Goal: Task Accomplishment & Management: Use online tool/utility

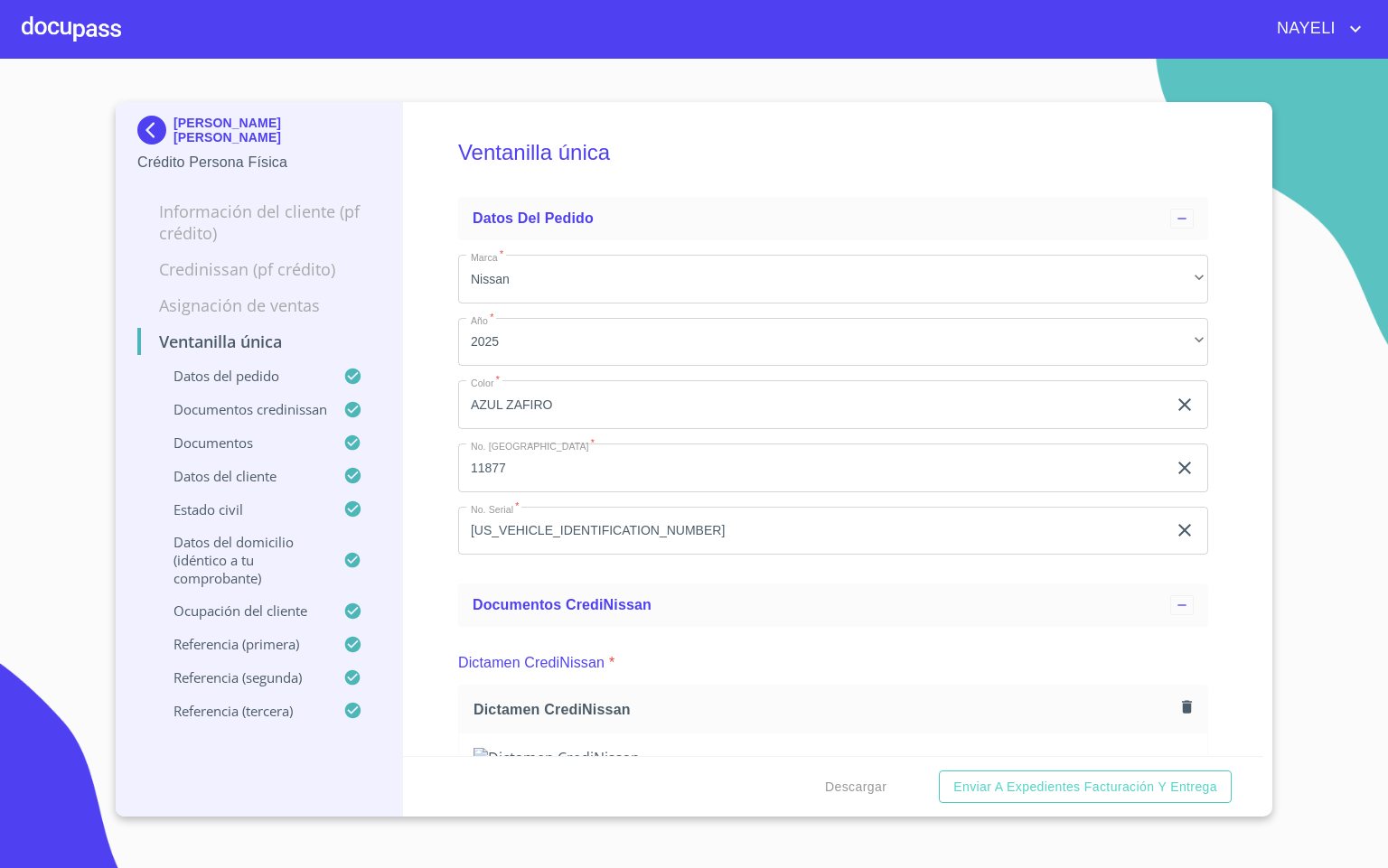
click at [43, 30] on div at bounding box center [72, 29] width 99 height 58
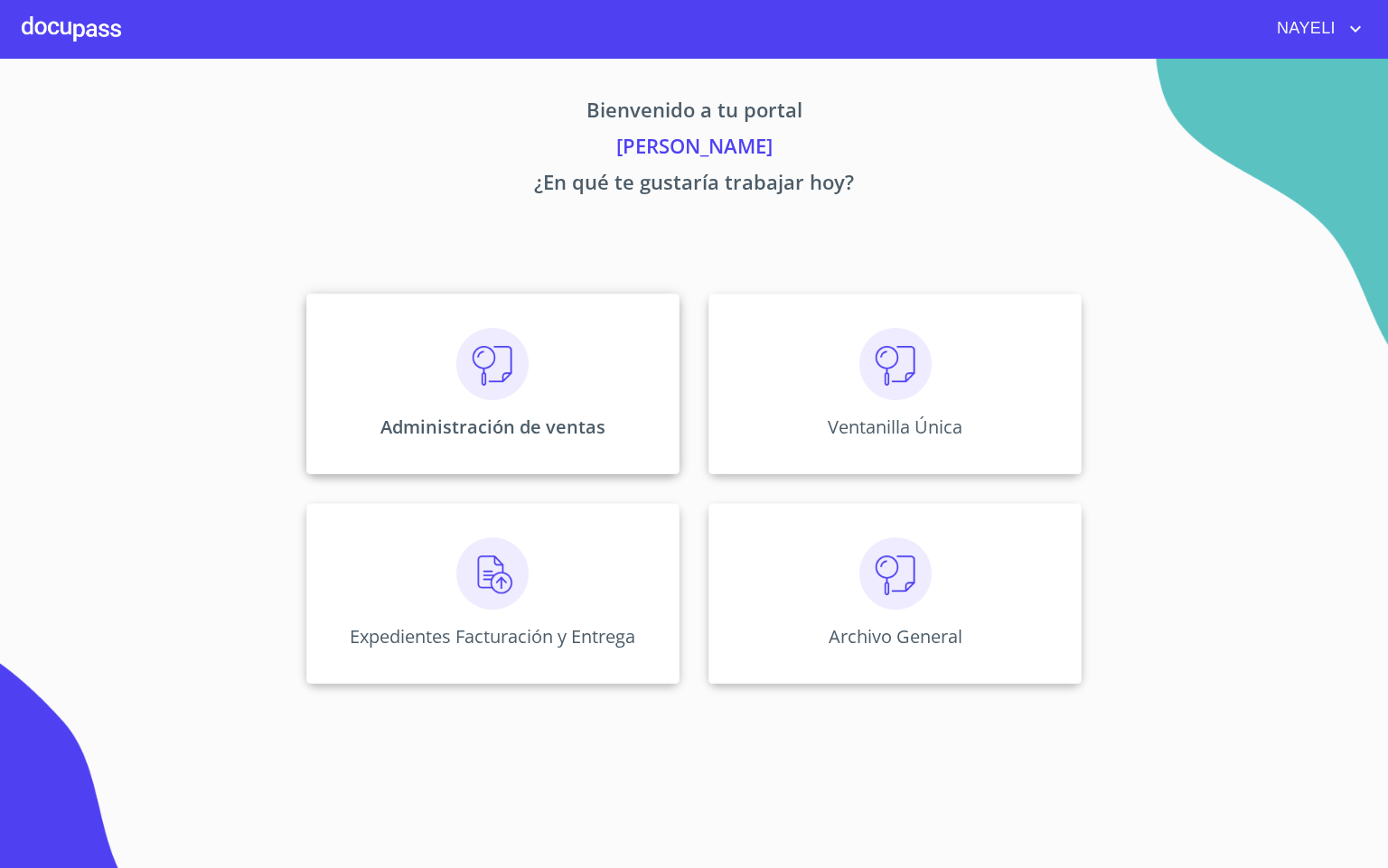
click at [439, 397] on div "Administración de ventas" at bounding box center [492, 383] width 373 height 180
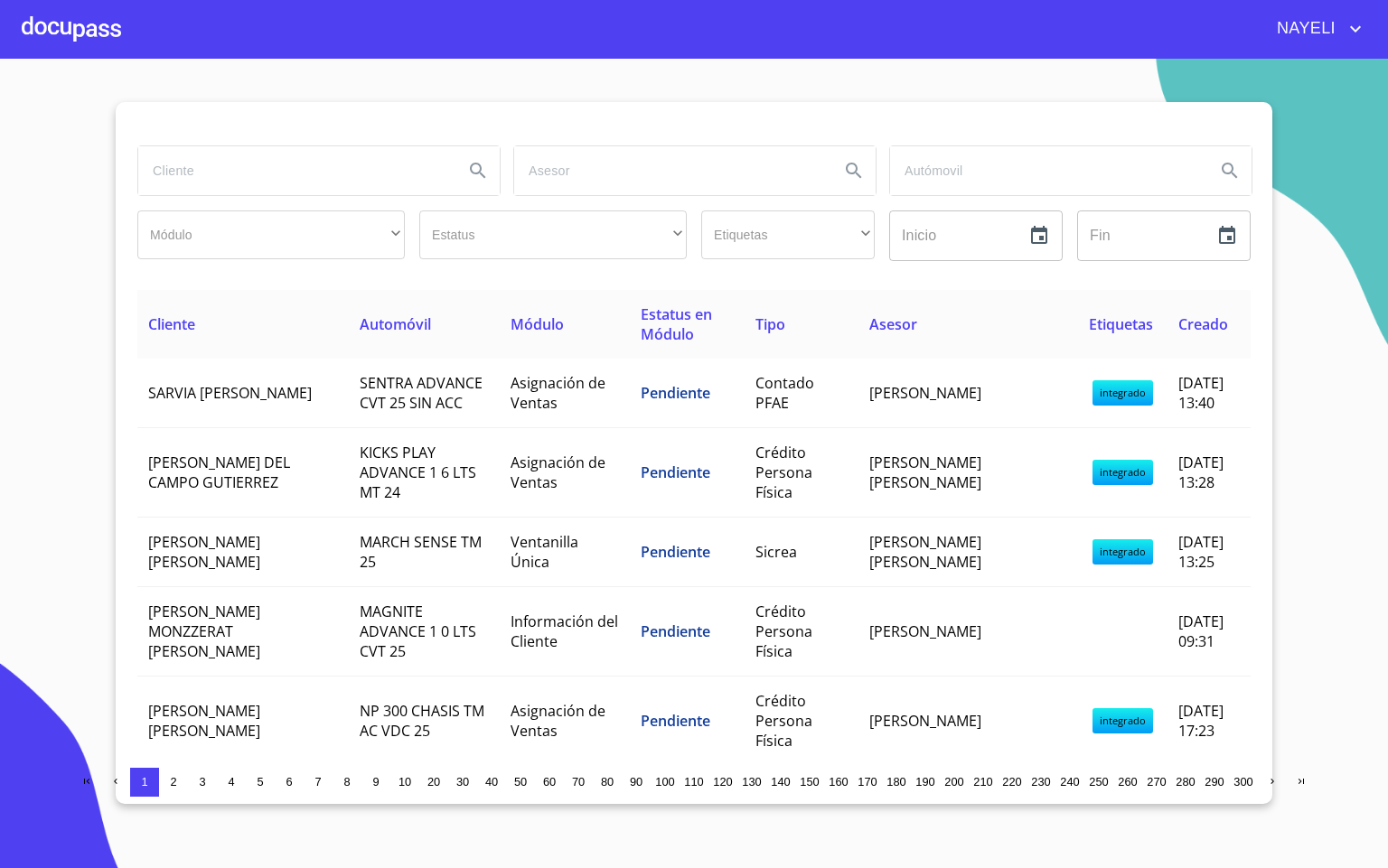
drag, startPoint x: 185, startPoint y: 198, endPoint x: 212, endPoint y: 188, distance: 28.8
click at [196, 196] on div at bounding box center [318, 171] width 376 height 65
click at [218, 184] on input "search" at bounding box center [294, 170] width 311 height 49
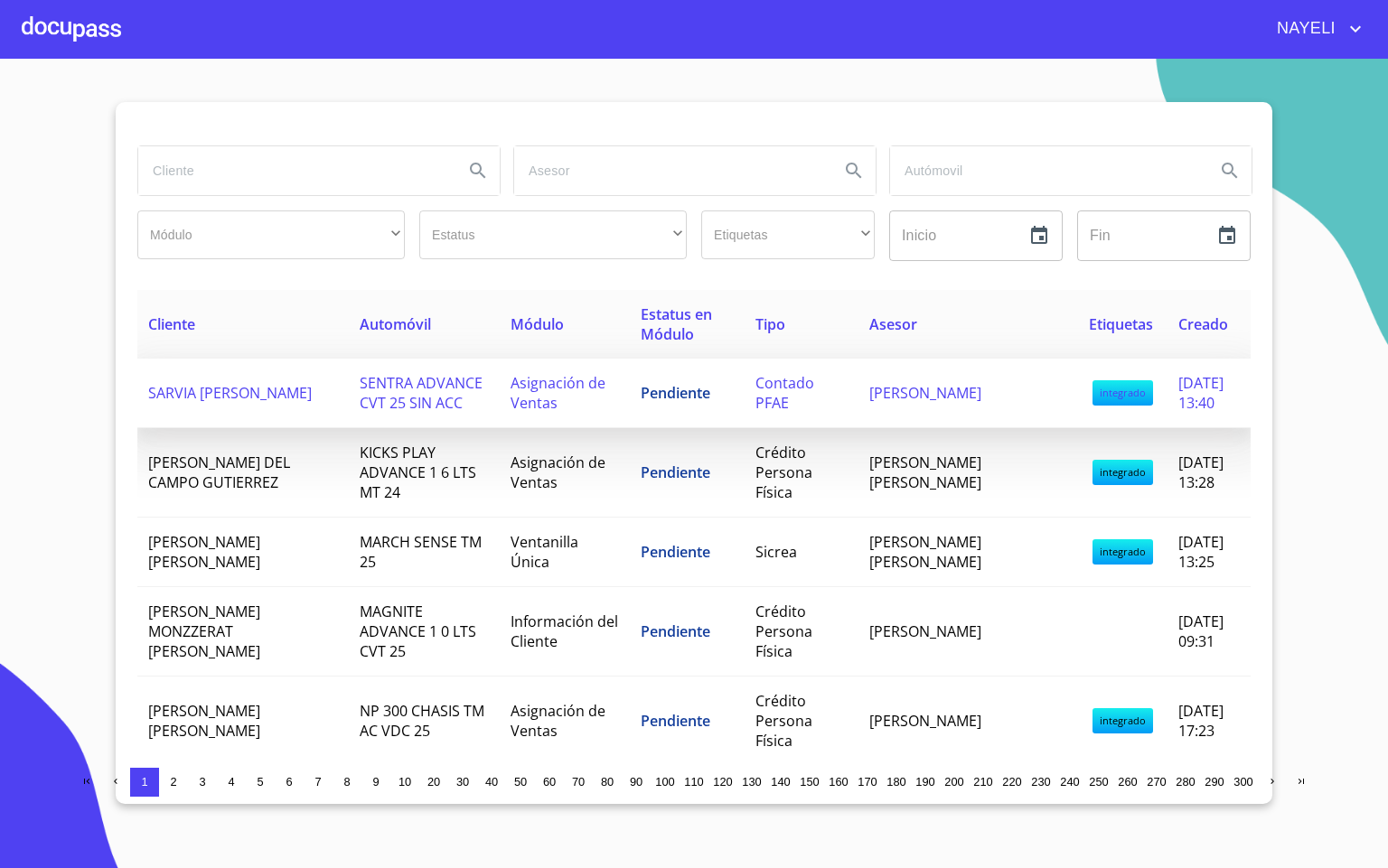
click at [300, 396] on td "SARVIA [PERSON_NAME]" at bounding box center [243, 393] width 212 height 70
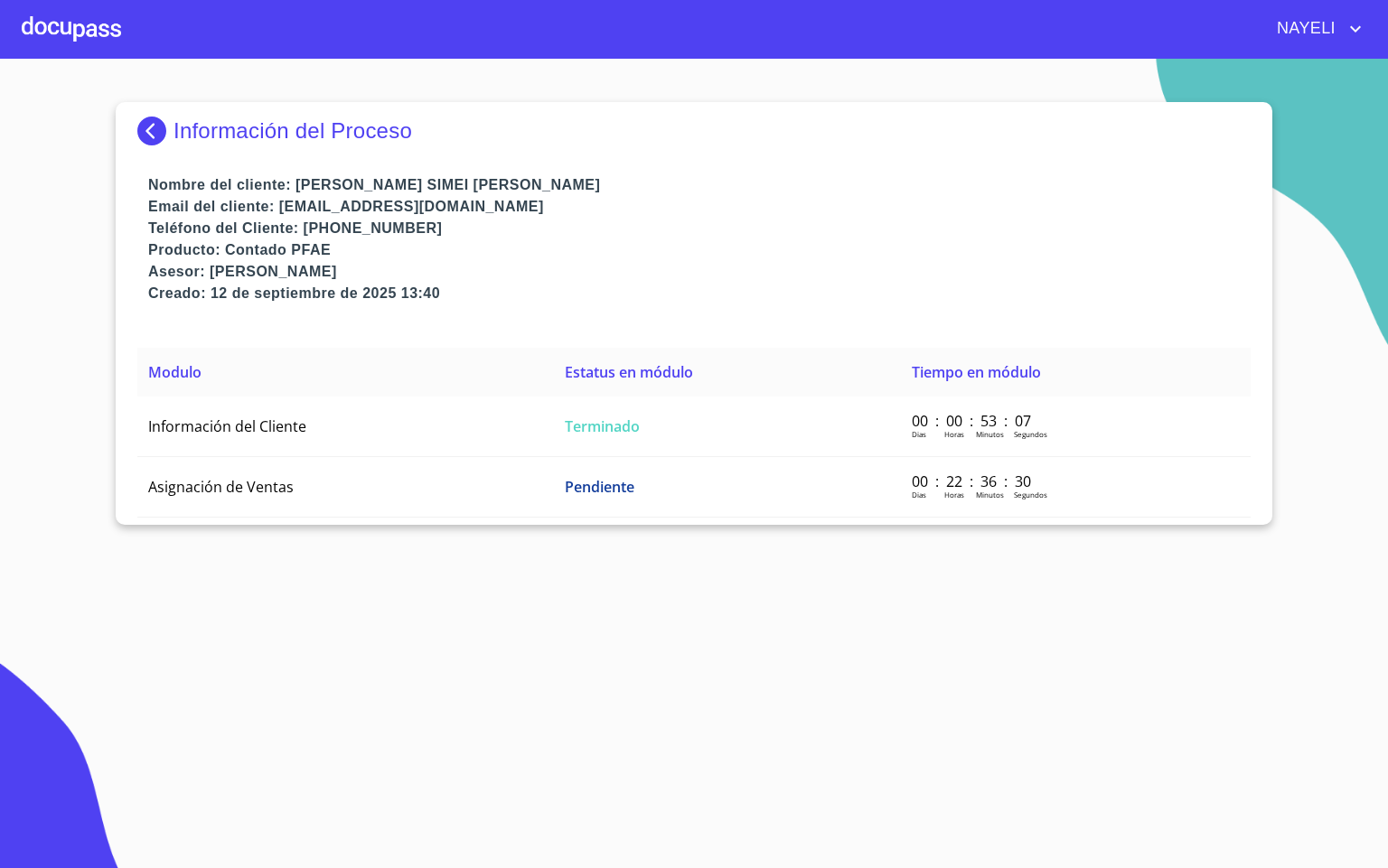
click at [146, 125] on img at bounding box center [155, 131] width 36 height 29
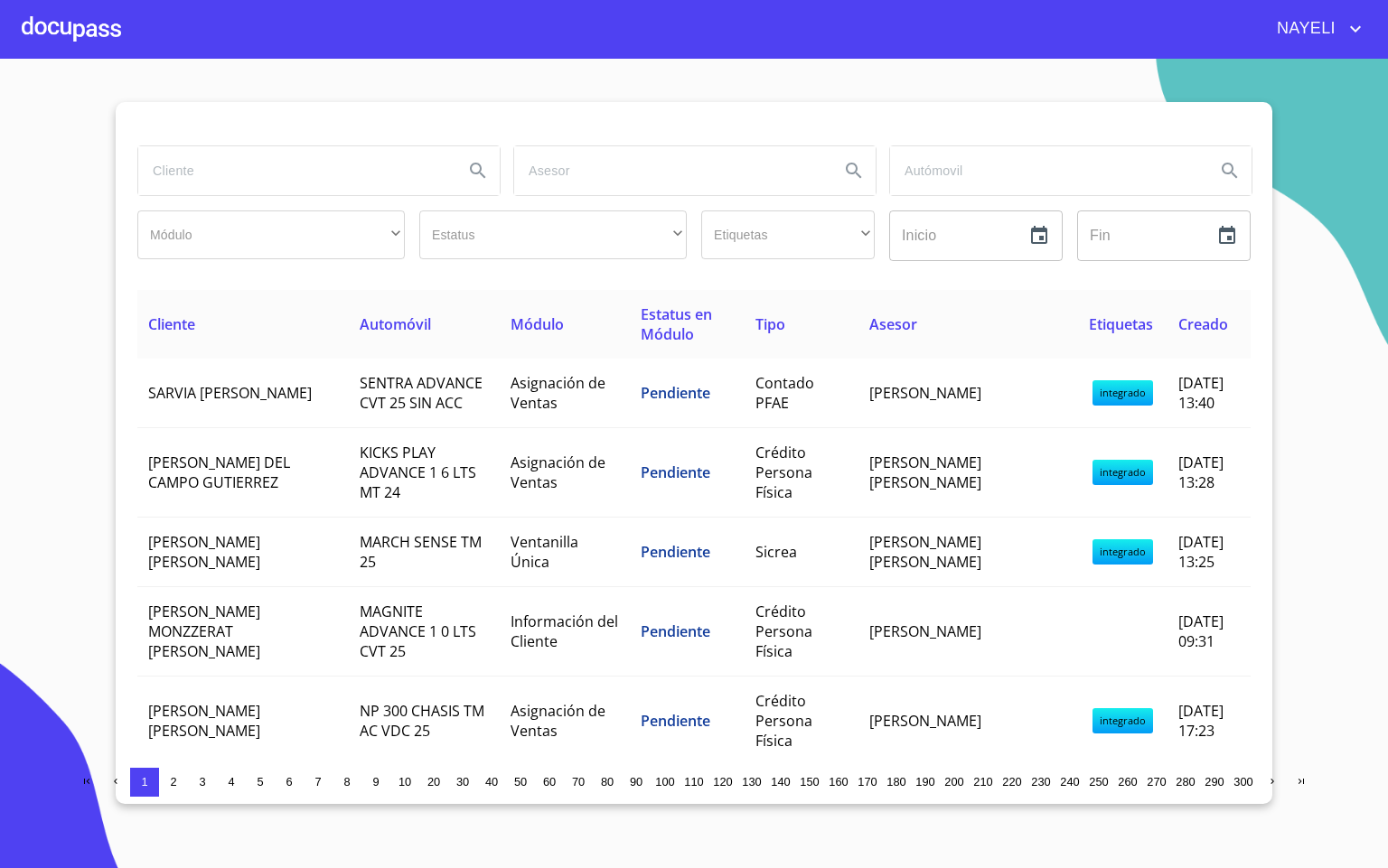
click at [206, 165] on input "search" at bounding box center [294, 170] width 311 height 49
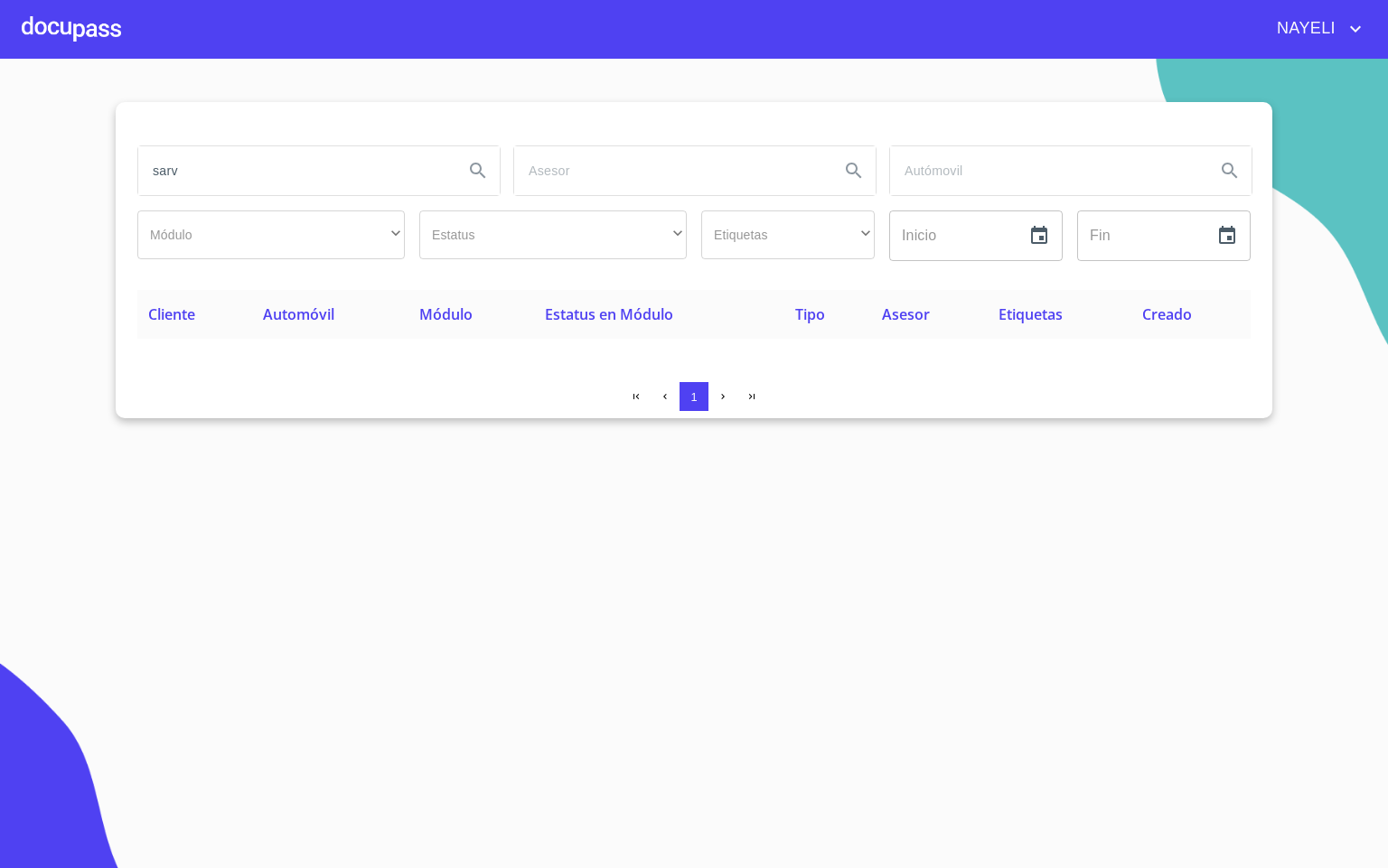
type input "sarv"
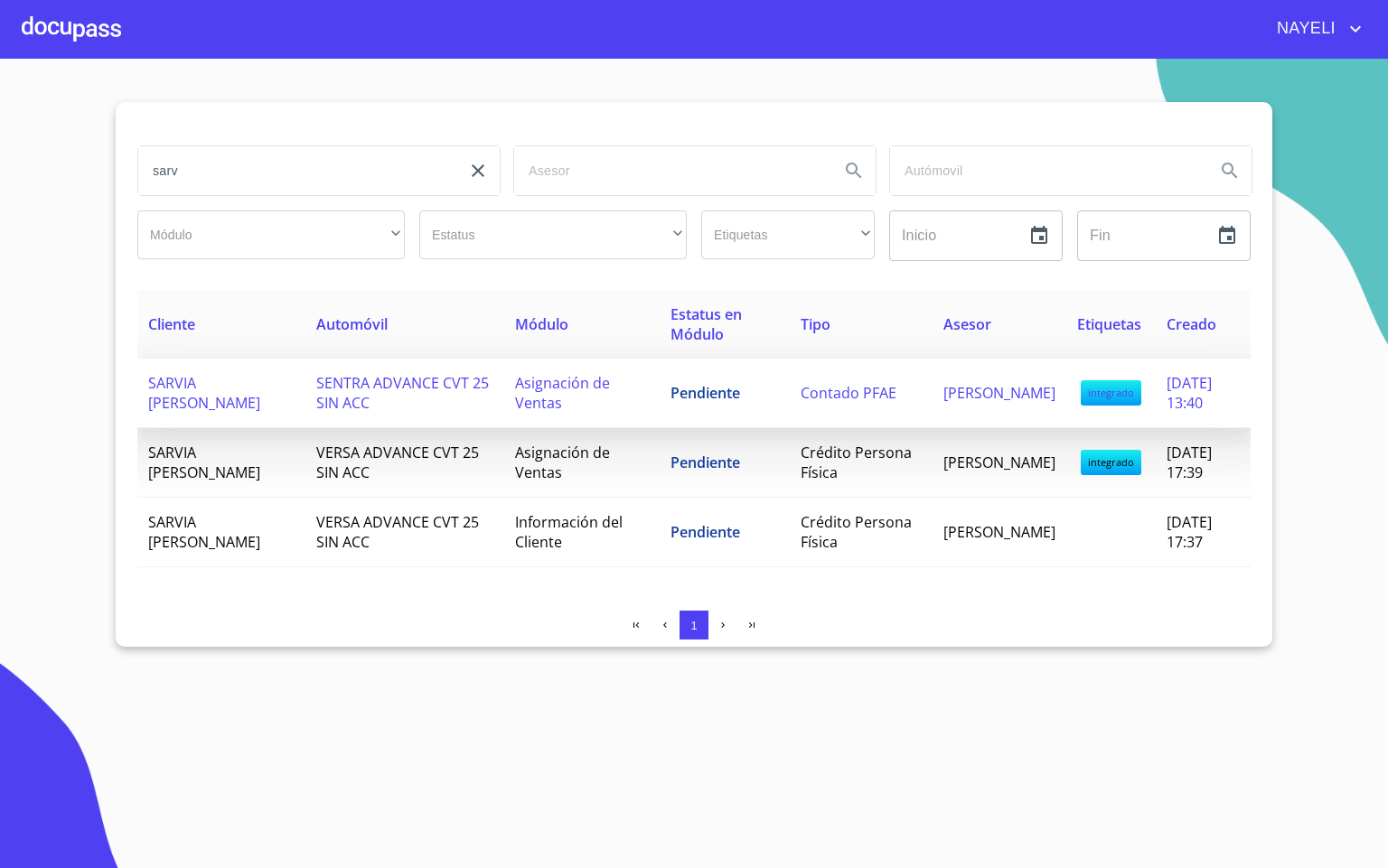
click at [326, 410] on td "SENTRA ADVANCE CVT 25 SIN ACC" at bounding box center [404, 393] width 198 height 70
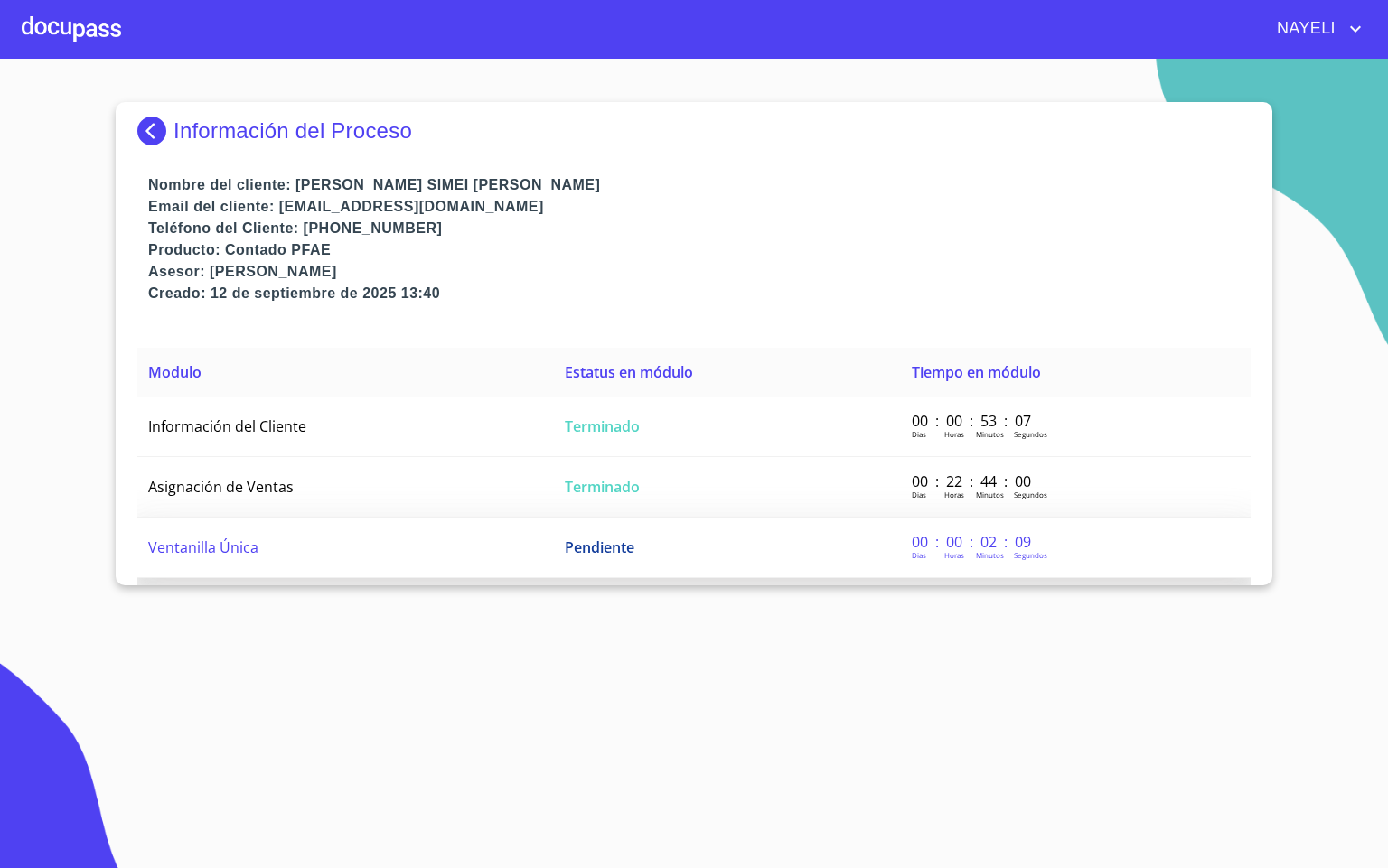
click at [307, 553] on td "Ventanilla Única" at bounding box center [345, 548] width 417 height 60
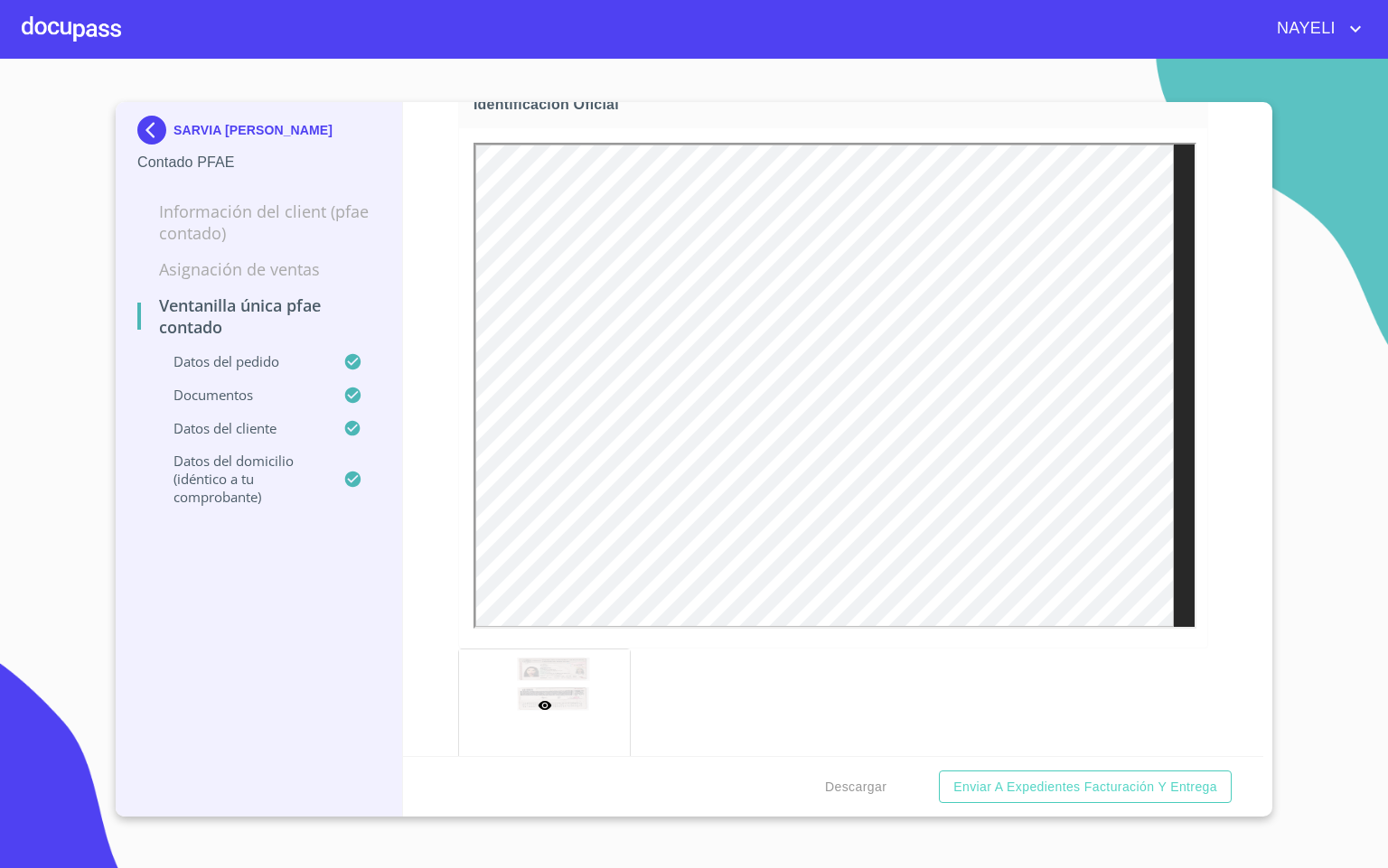
scroll to position [542, 0]
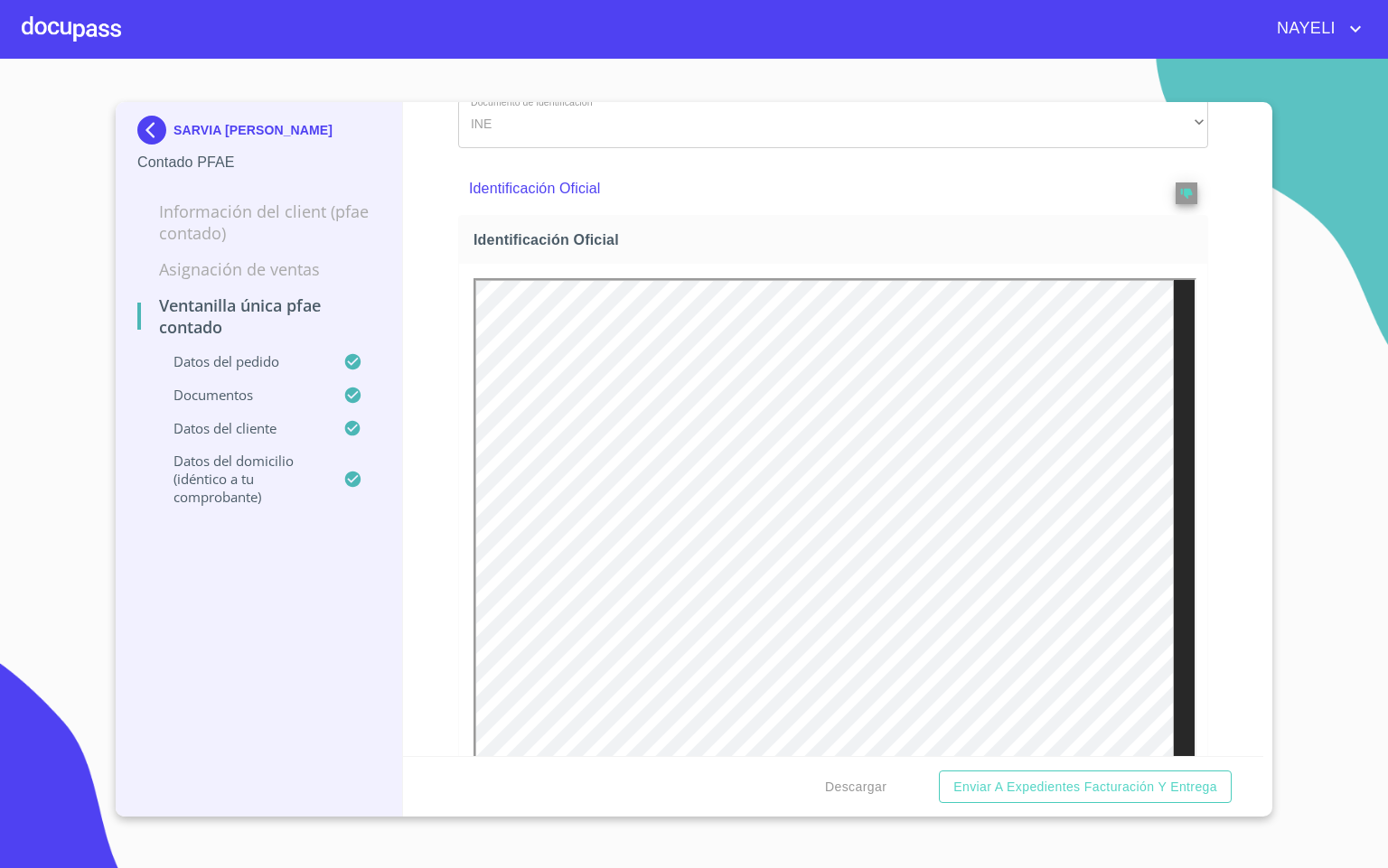
click at [1155, 212] on div "Identificación Oficial" at bounding box center [833, 188] width 750 height 52
click at [1175, 200] on button "reject" at bounding box center [1186, 193] width 22 height 22
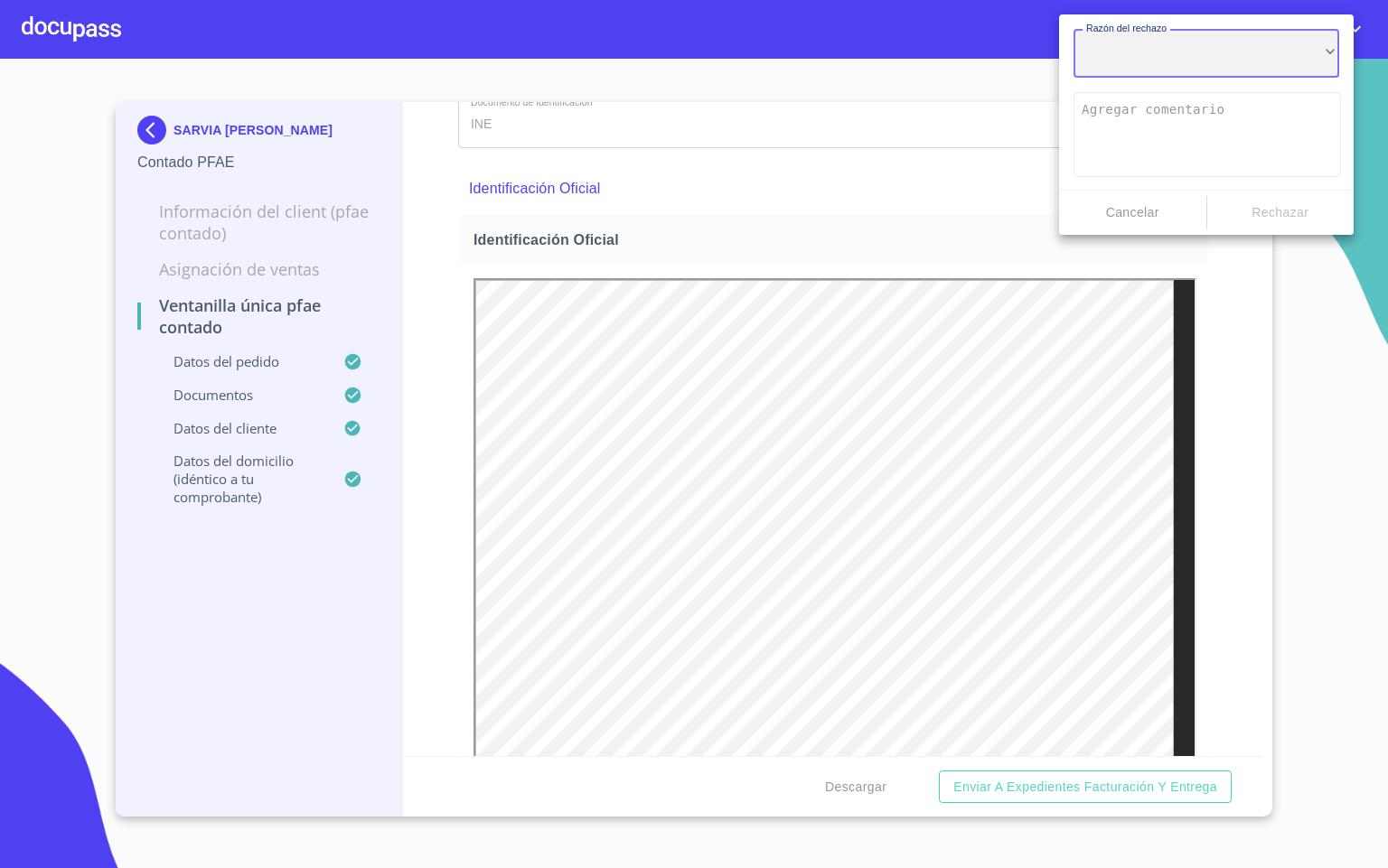
click at [1170, 54] on div "​" at bounding box center [1206, 52] width 265 height 49
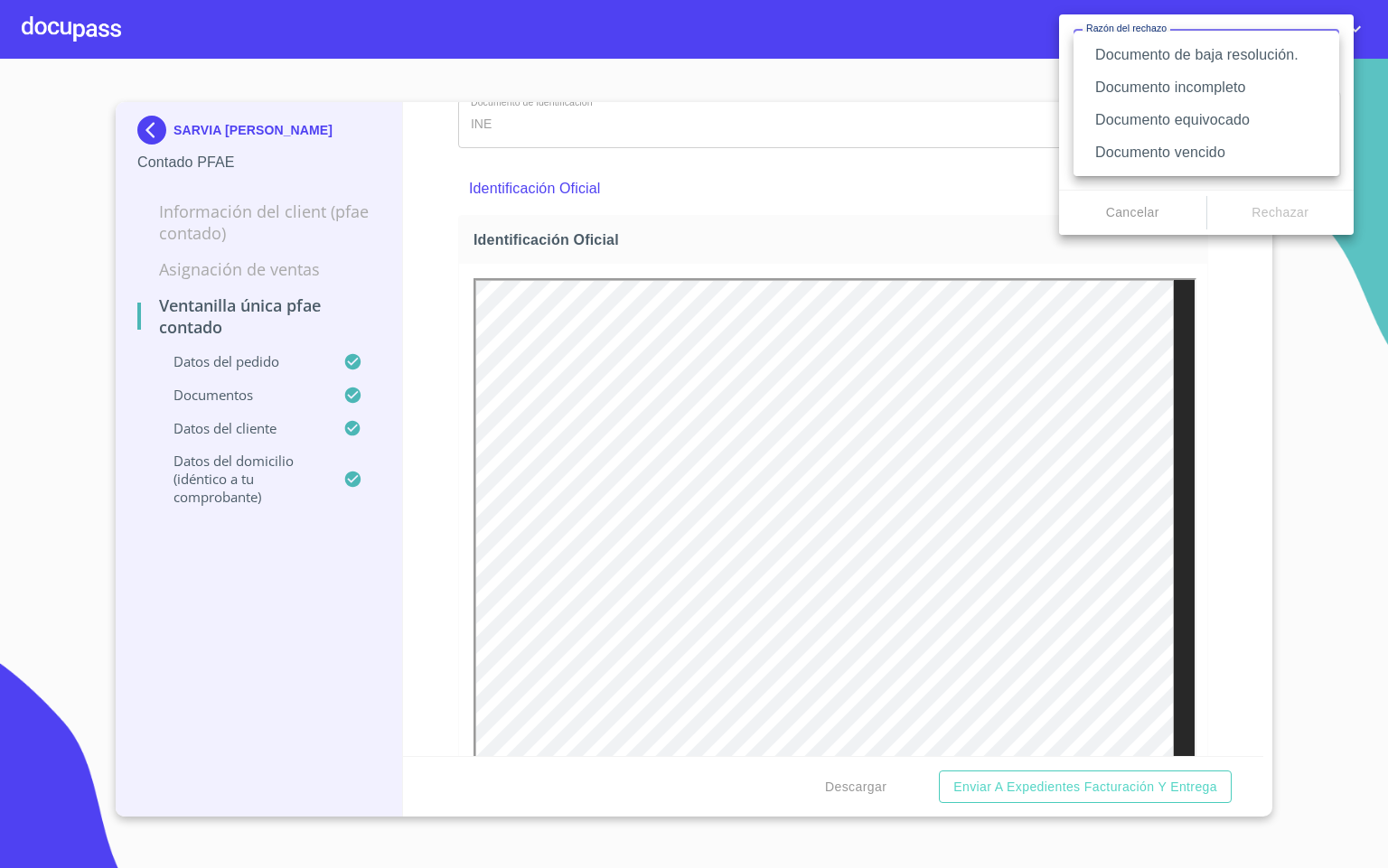
click at [1288, 60] on li "Documento de baja resolución." at bounding box center [1206, 55] width 265 height 32
type textarea "Favor de enviar de nuevo documento perfectamente claro, puede ser foto o escane…"
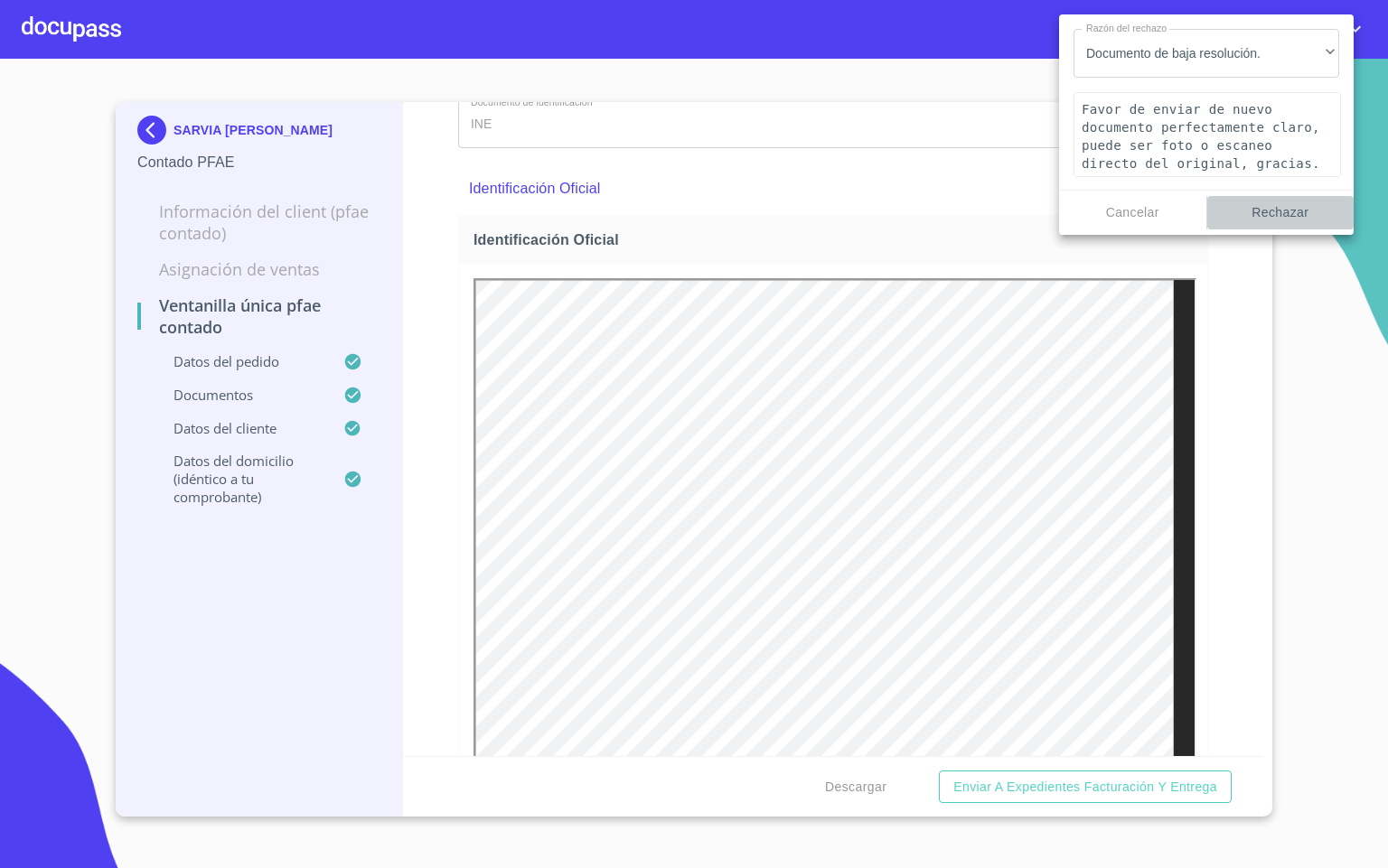
click at [1302, 214] on span "Rechazar" at bounding box center [1280, 213] width 133 height 23
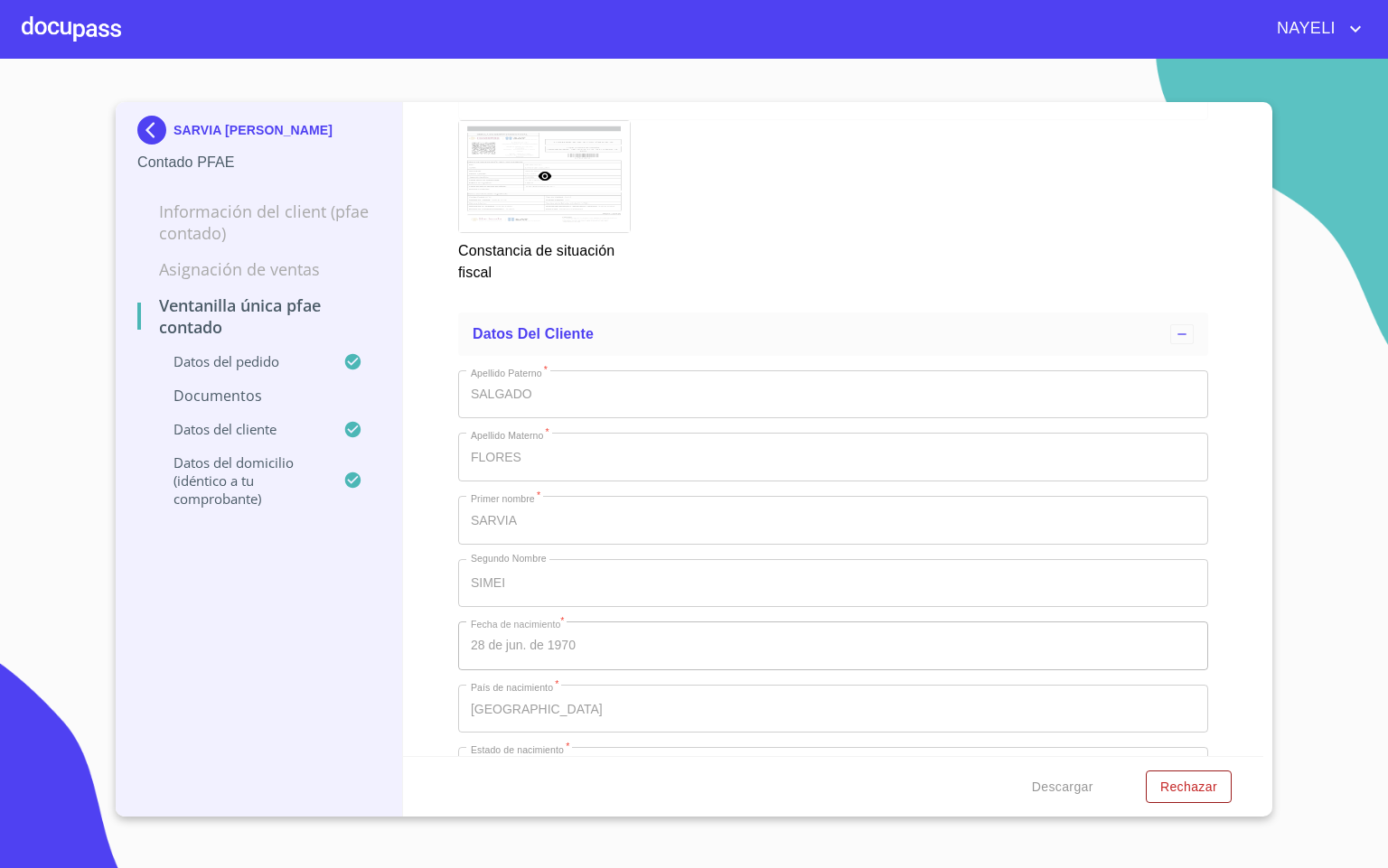
scroll to position [2981, 0]
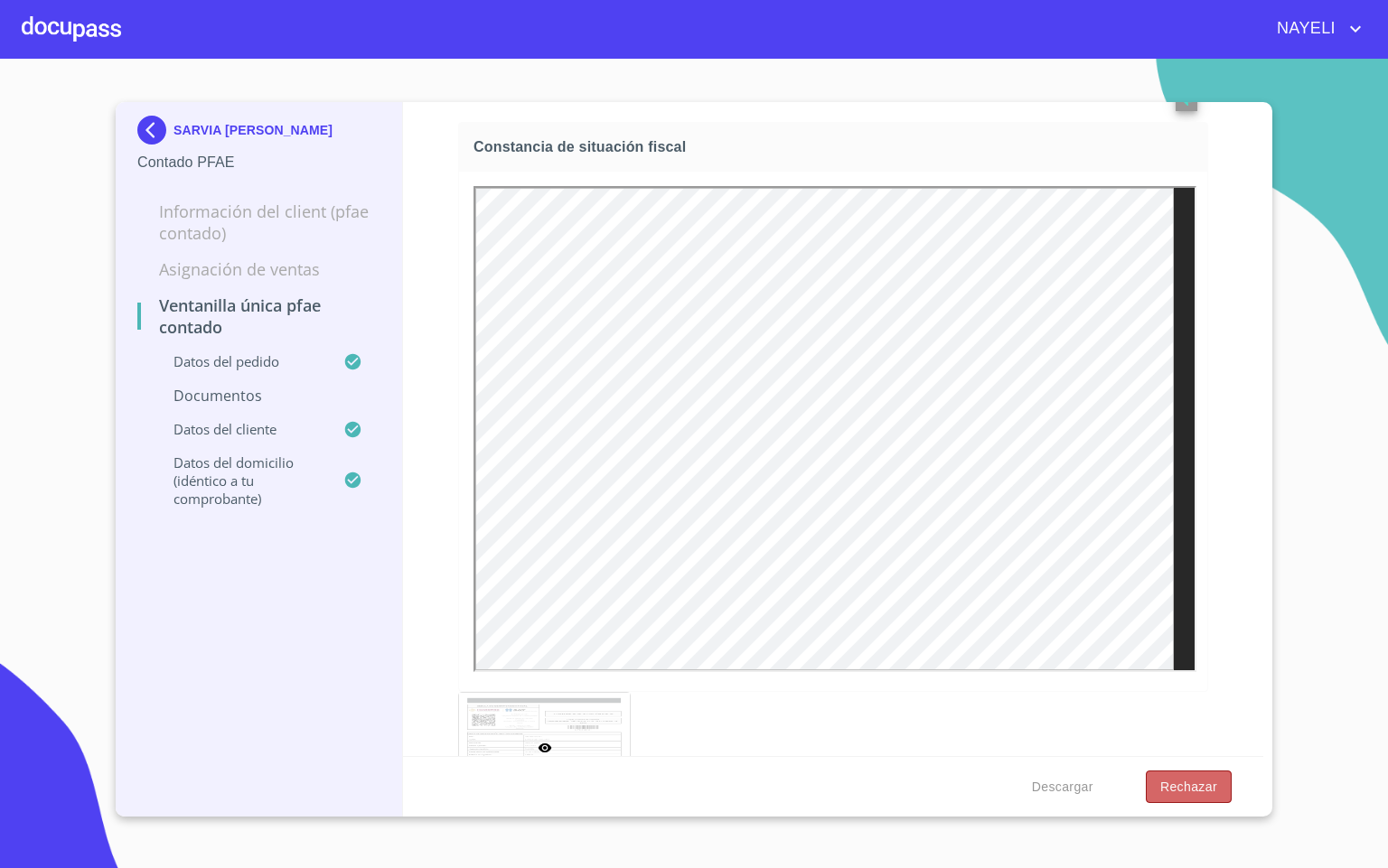
click at [1182, 781] on span "Rechazar" at bounding box center [1189, 787] width 57 height 23
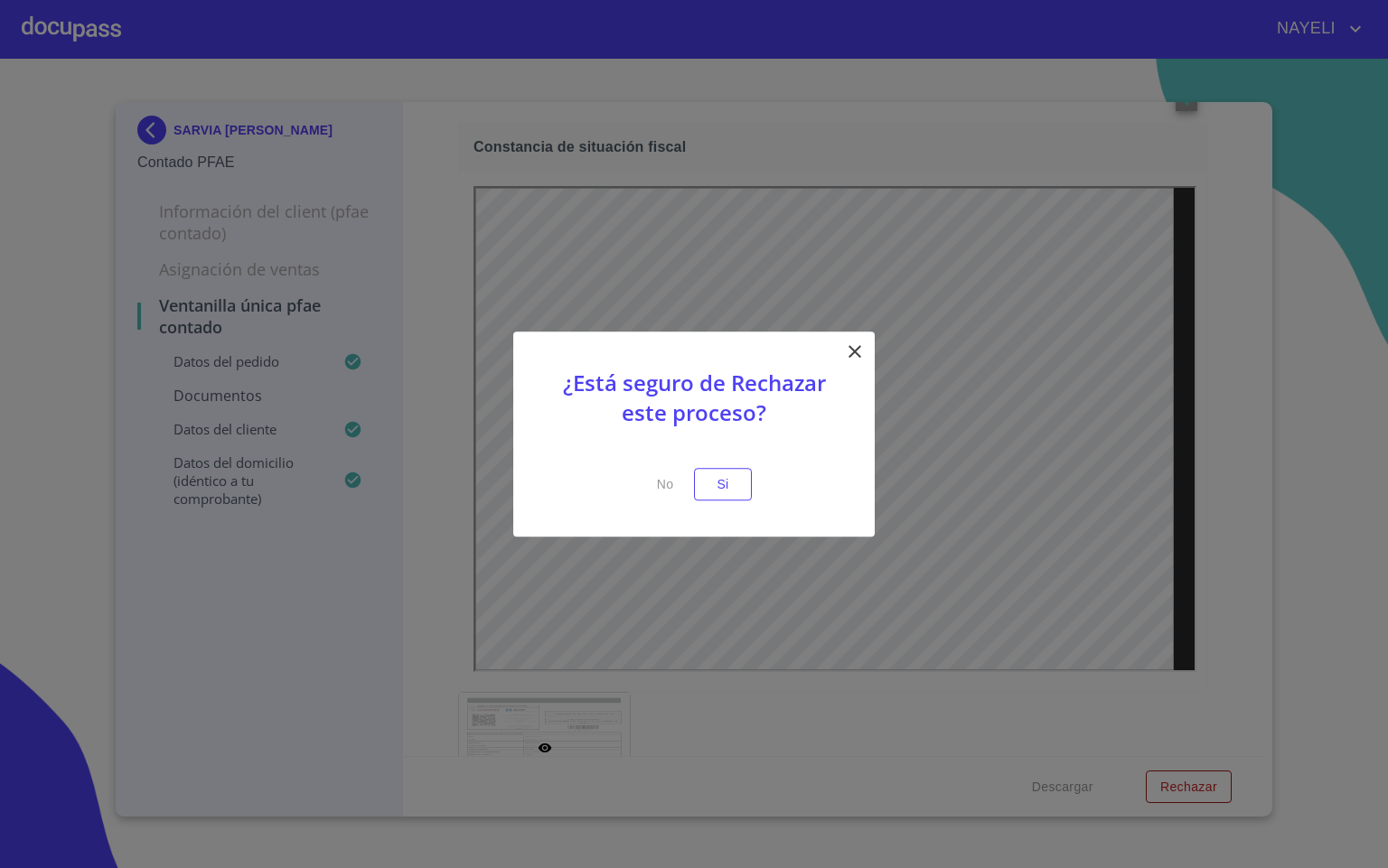
click at [711, 504] on div "¿Está seguro de Rechazar este proceso? No Si" at bounding box center [694, 435] width 362 height 206
click at [713, 491] on span "Si" at bounding box center [722, 485] width 29 height 23
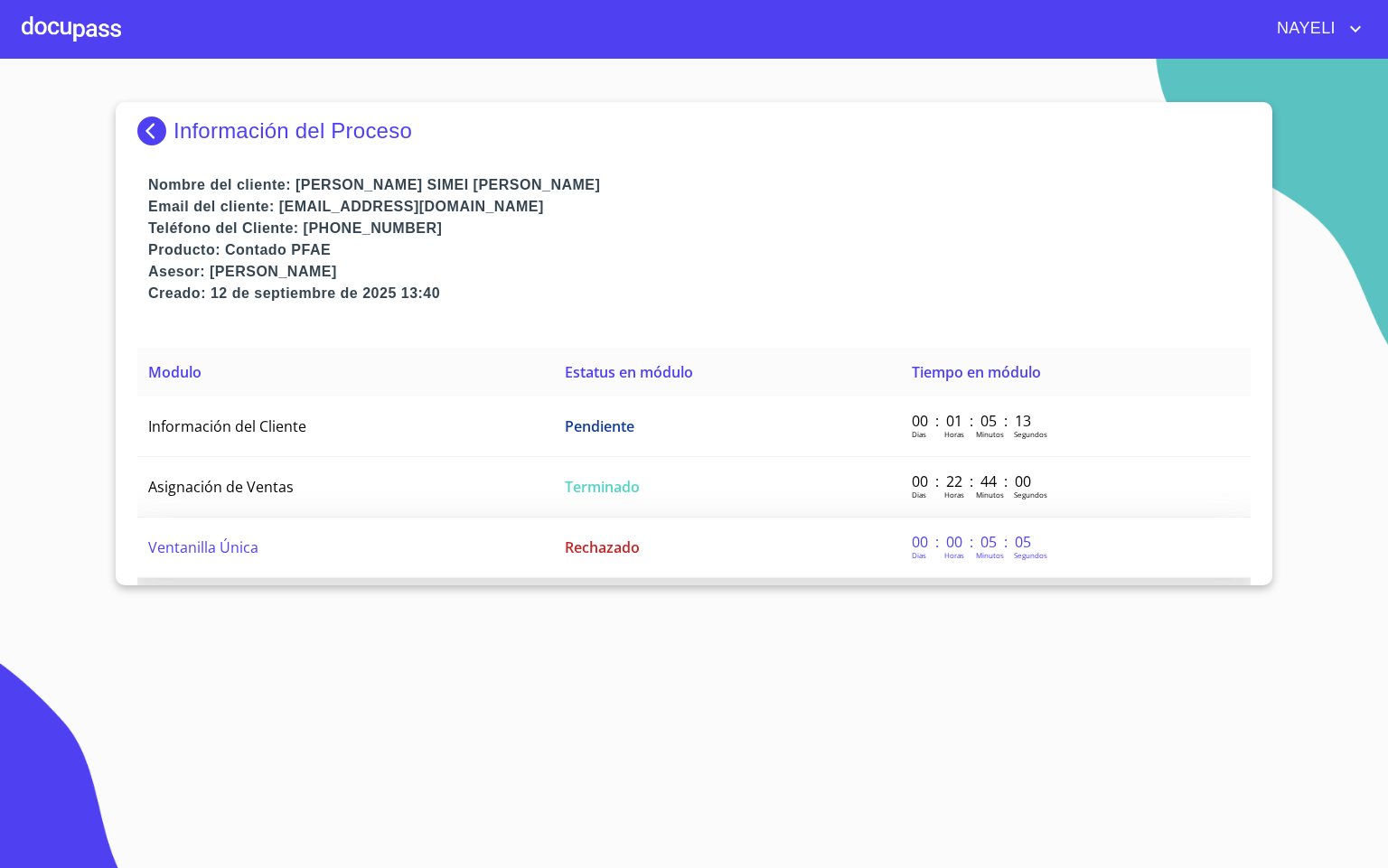
click at [312, 545] on td "Ventanilla Única" at bounding box center [345, 548] width 417 height 60
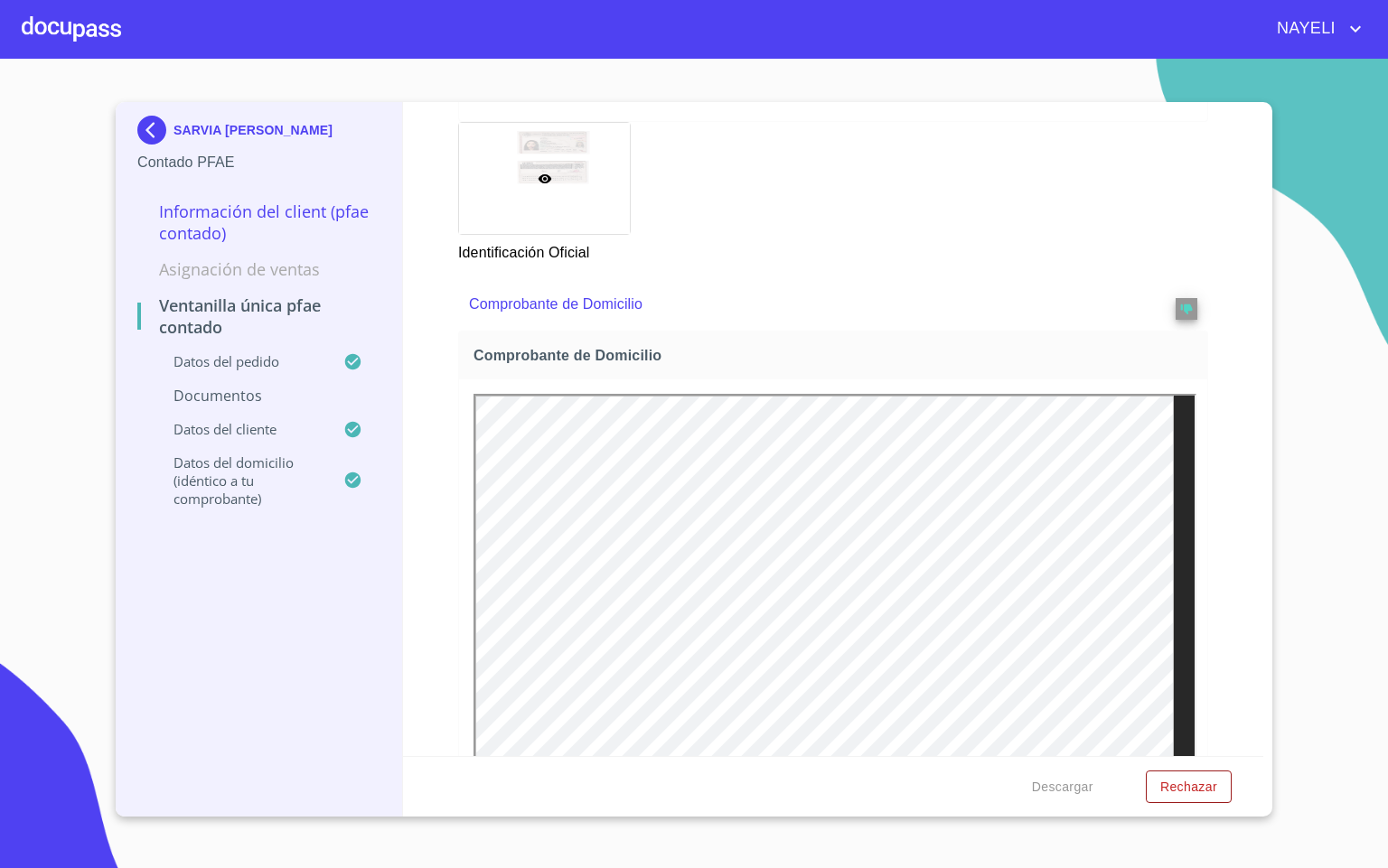
scroll to position [1219, 0]
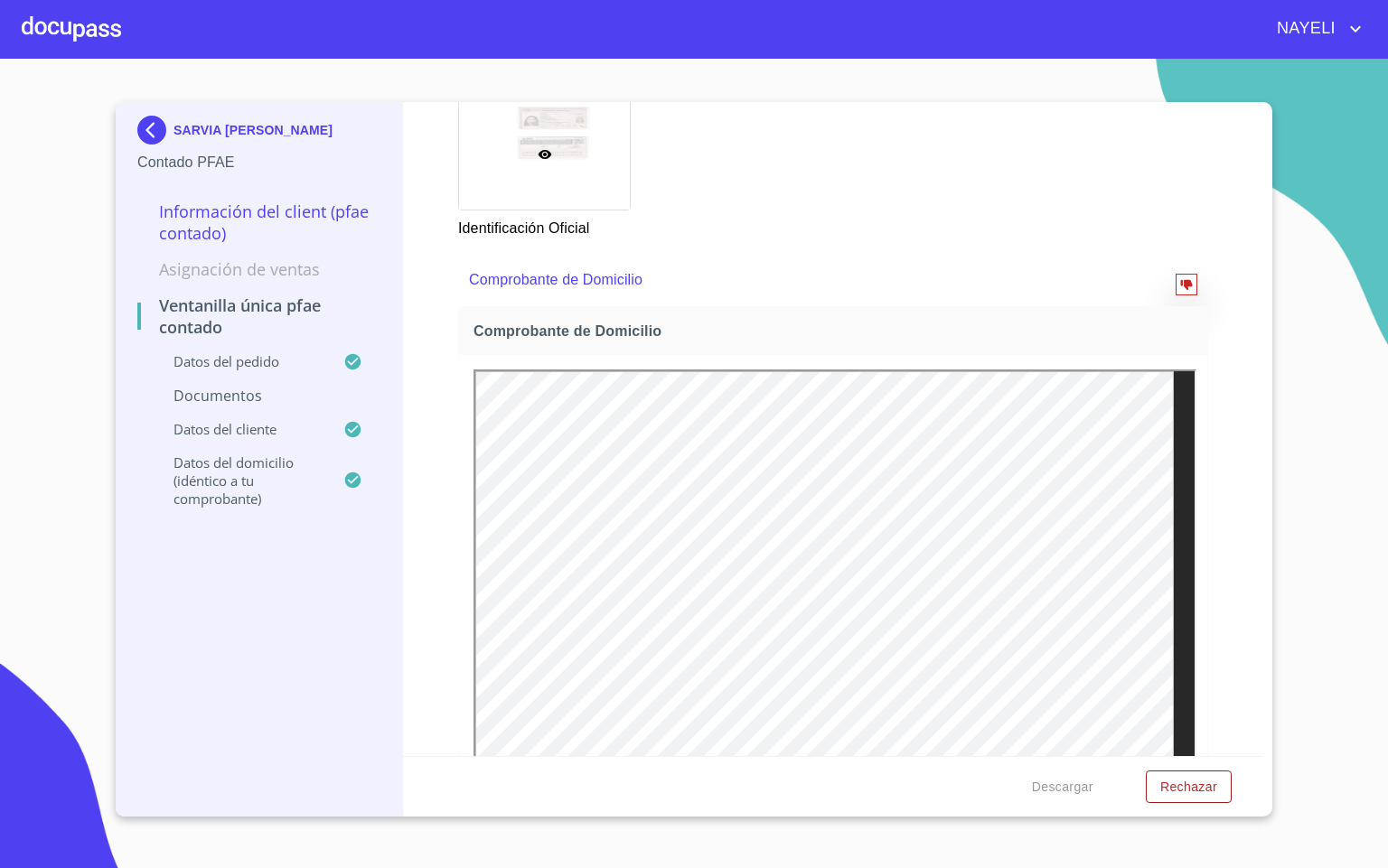
click at [1180, 287] on icon "reject" at bounding box center [1186, 285] width 11 height 10
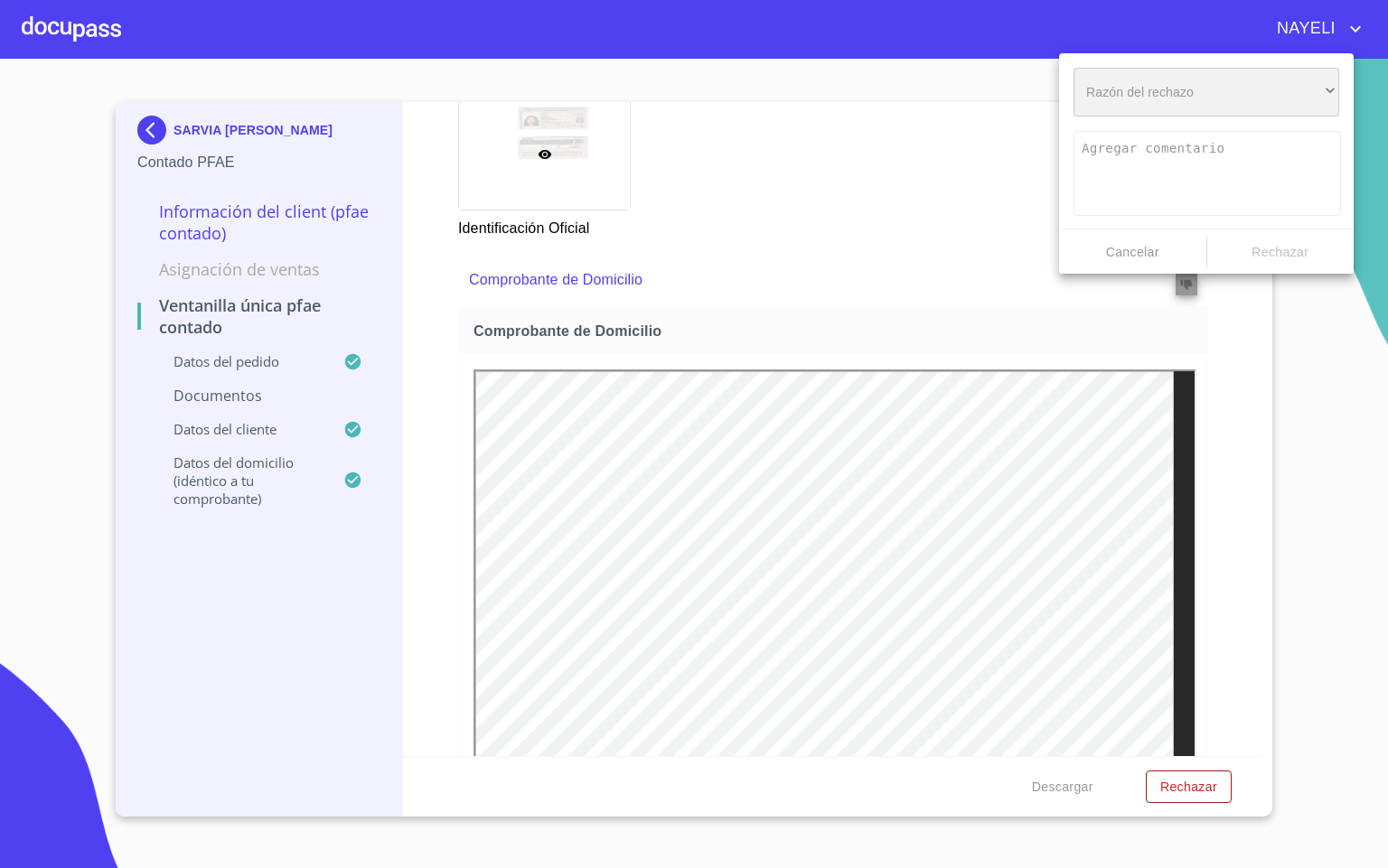
click at [1147, 81] on div "​" at bounding box center [1206, 92] width 265 height 49
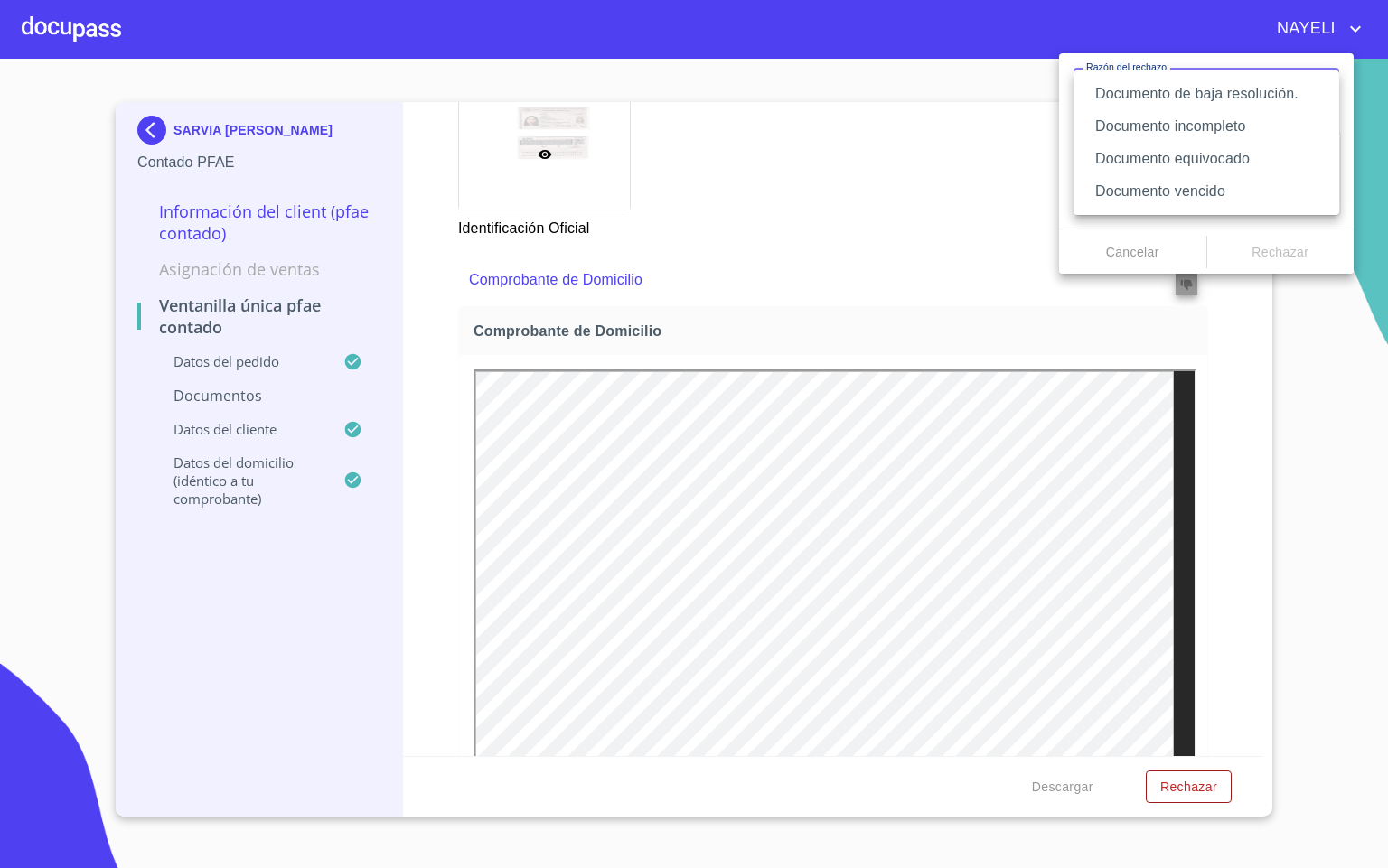
click at [1238, 163] on li "Documento equivocado" at bounding box center [1206, 159] width 265 height 32
type textarea "Favor de enviar de nuevo documento correcto según lo requiere el campo, puede s…"
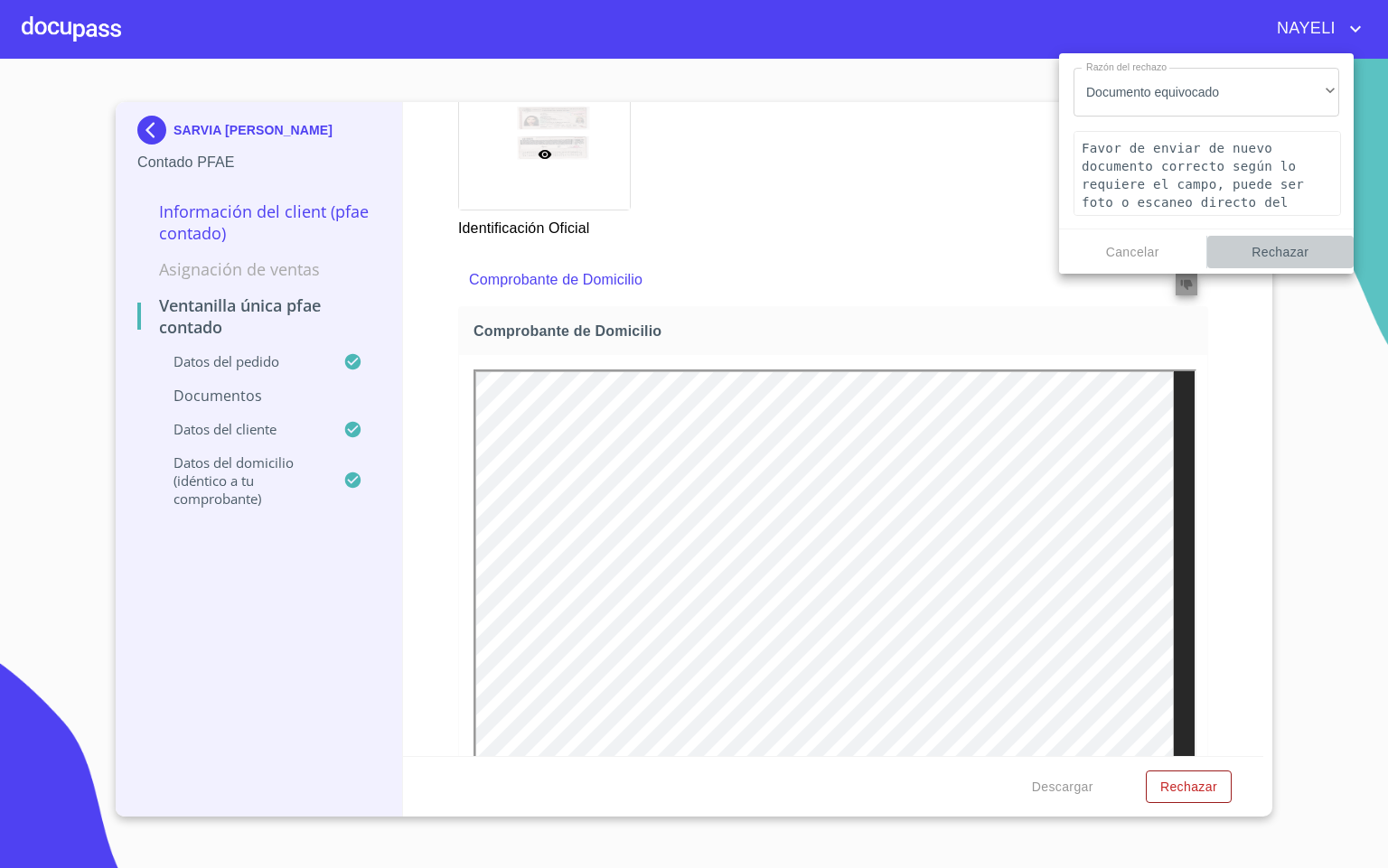
click at [1266, 256] on span "Rechazar" at bounding box center [1280, 253] width 133 height 23
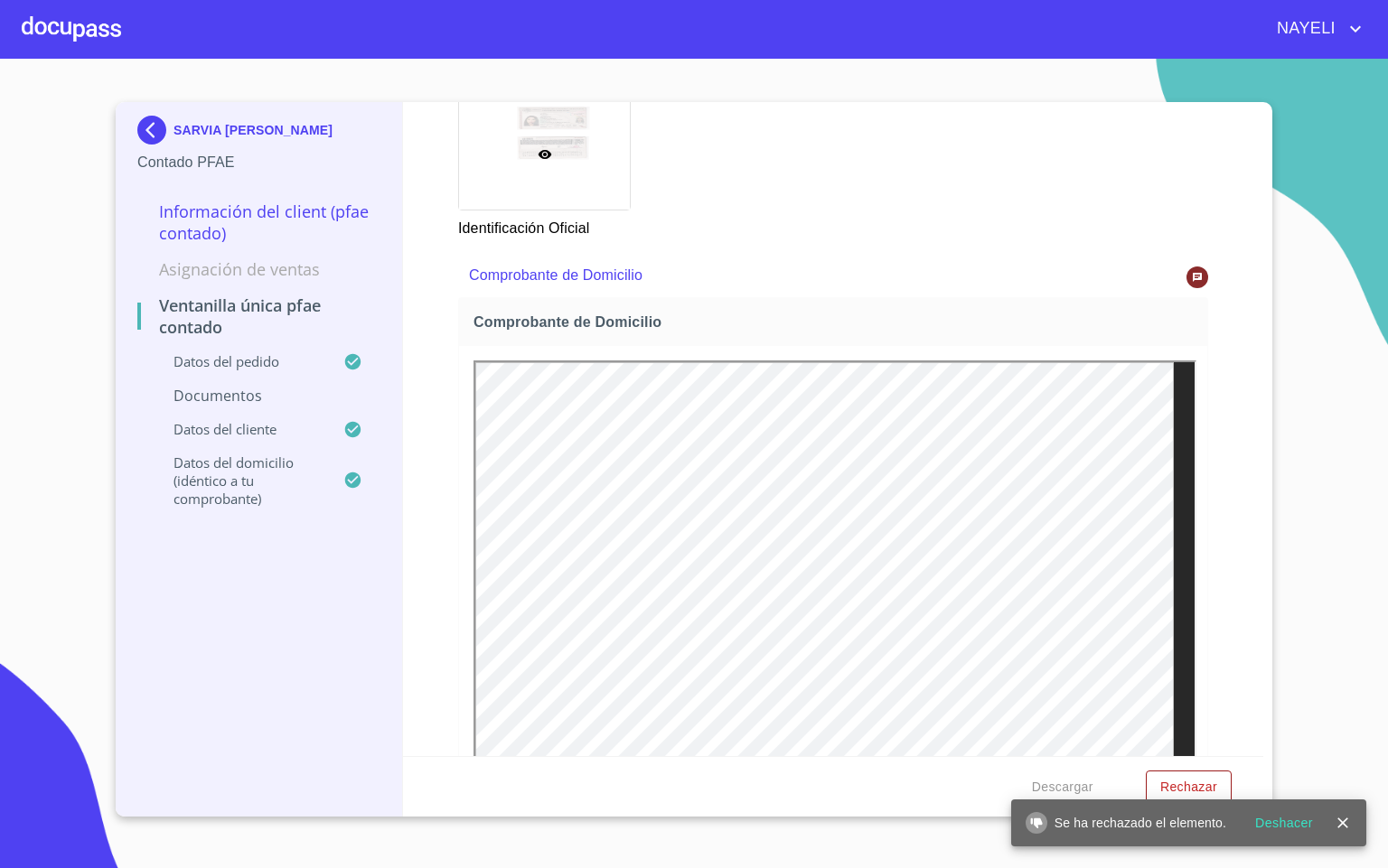
click at [1185, 783] on span "Rechazar" at bounding box center [1189, 787] width 57 height 23
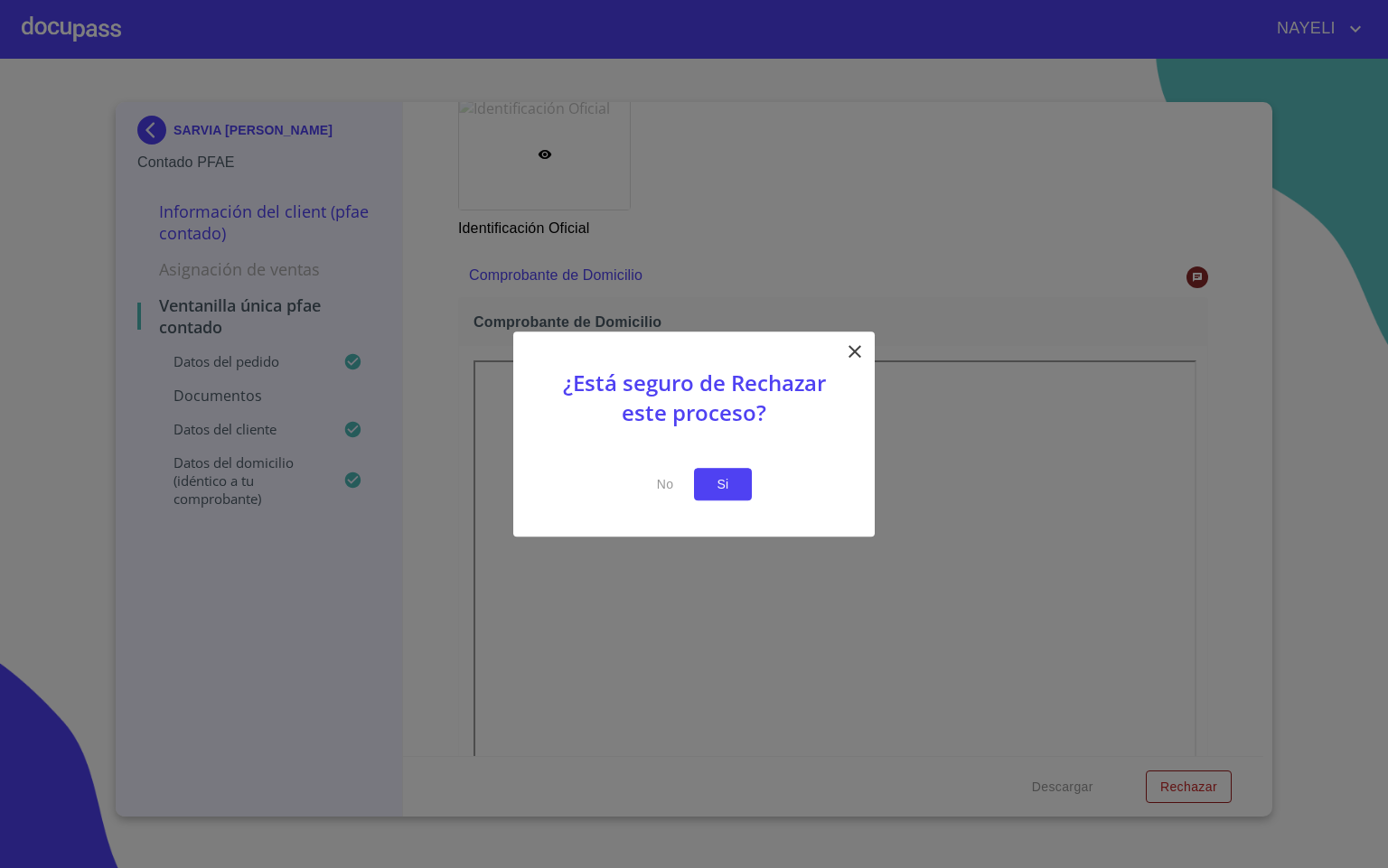
click at [742, 478] on button "Si" at bounding box center [722, 485] width 58 height 33
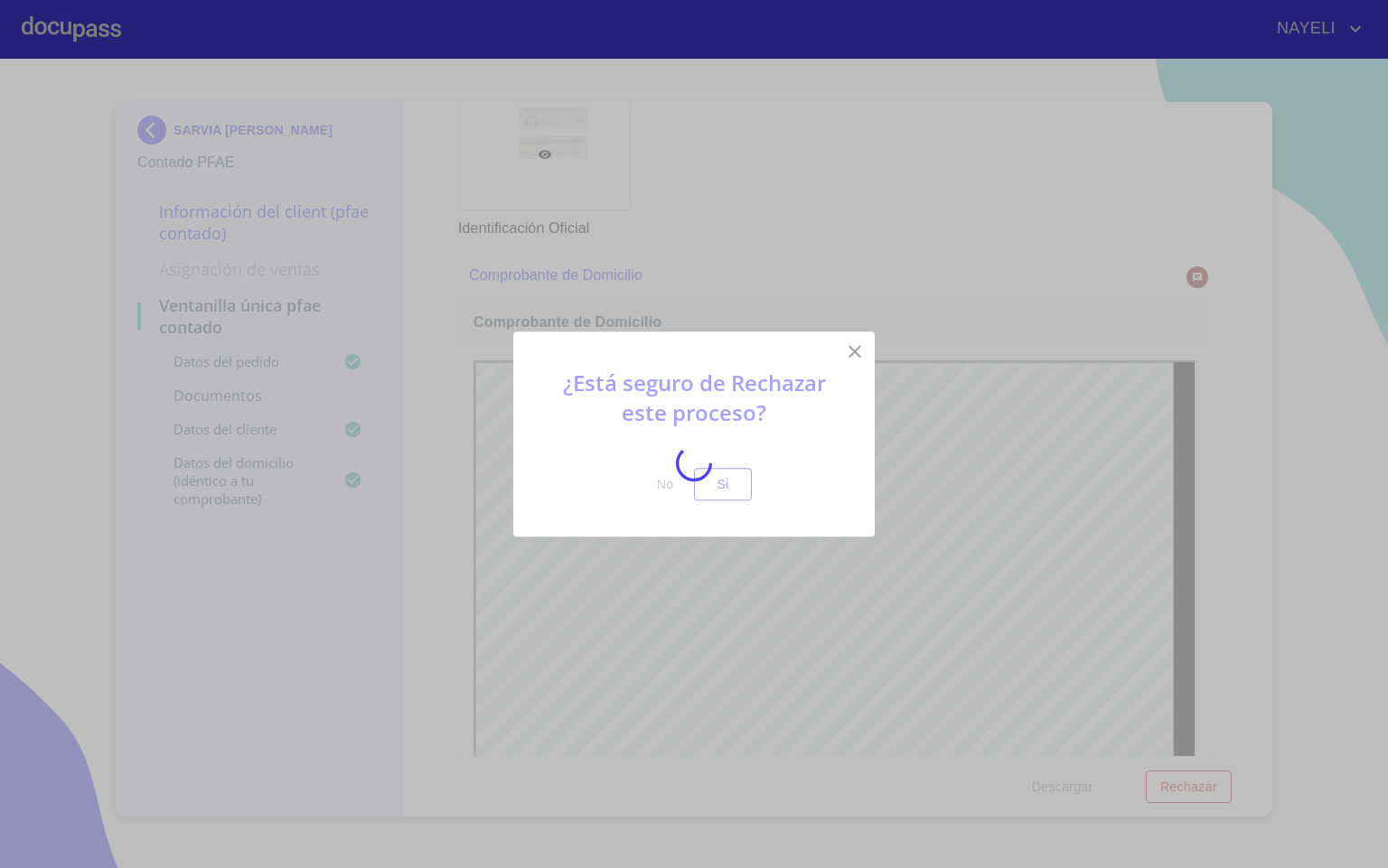
scroll to position [0, 0]
